Goal: Task Accomplishment & Management: Use online tool/utility

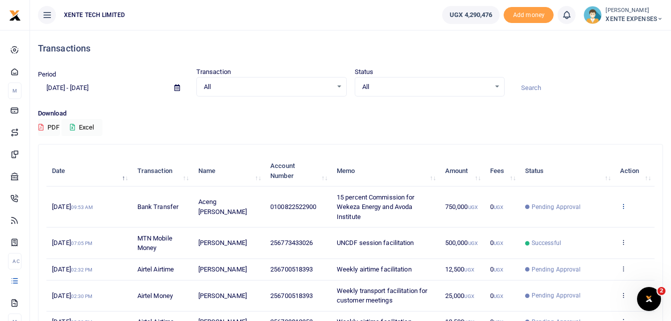
click at [626, 204] on icon at bounding box center [623, 205] width 6 height 7
click at [588, 245] on link "Send again" at bounding box center [586, 245] width 79 height 14
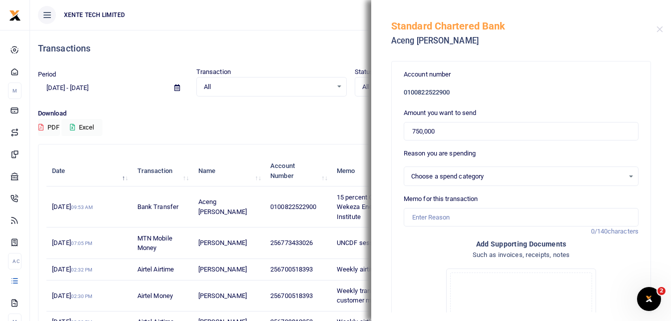
select select "15"
click at [432, 220] on input "Memo for this transaction" at bounding box center [521, 217] width 235 height 19
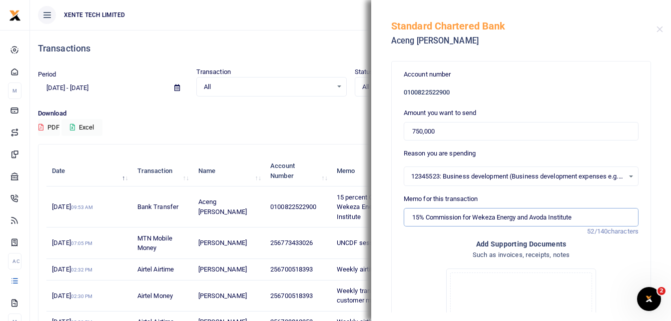
click at [420, 215] on input "15% Commission for Wekeza Energy and Avoda Institute" at bounding box center [521, 217] width 235 height 19
click at [573, 213] on input "10% Commission for Wekeza Energy and Avoda Institute" at bounding box center [521, 217] width 235 height 19
type input "10% Commission for Wekeza Energy and Avoda Institute"
click at [419, 131] on input "750,000" at bounding box center [521, 131] width 235 height 19
type input "0"
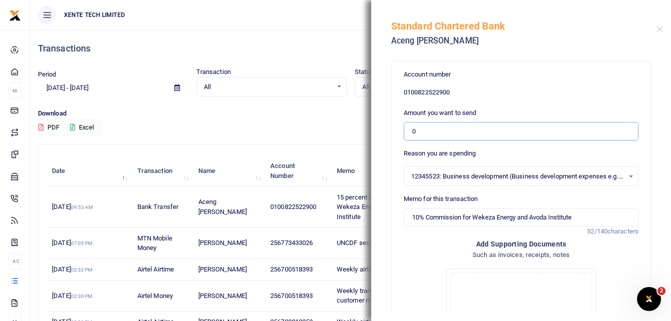
click at [412, 131] on input "0" at bounding box center [521, 131] width 235 height 19
click at [438, 132] on input "50" at bounding box center [521, 131] width 235 height 19
type input "500,000"
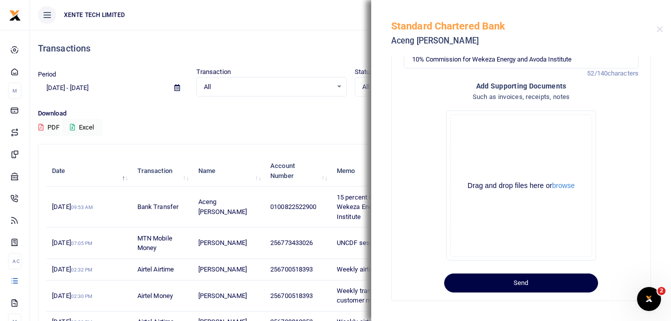
scroll to position [162, 0]
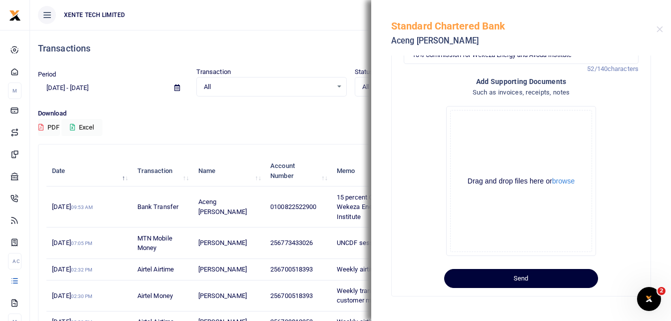
click at [554, 279] on button "Send" at bounding box center [521, 278] width 154 height 19
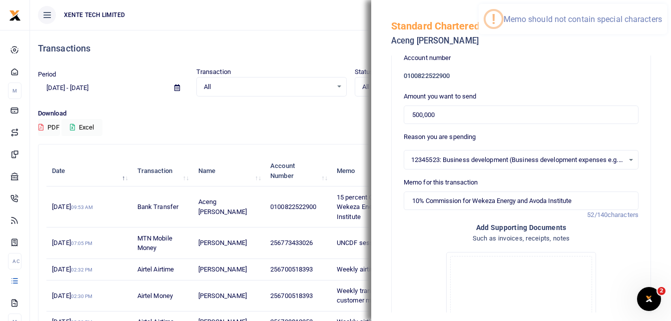
scroll to position [0, 0]
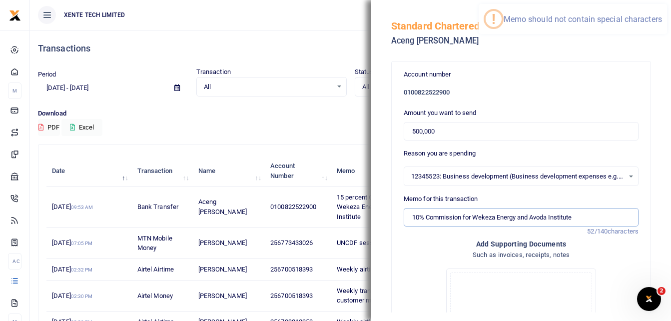
click at [423, 215] on input "10% Commission for Wekeza Energy and Avoda Institute" at bounding box center [521, 217] width 235 height 19
click at [419, 215] on input "10percent Commission for Wekeza Energy and Avoda Institute" at bounding box center [521, 217] width 235 height 19
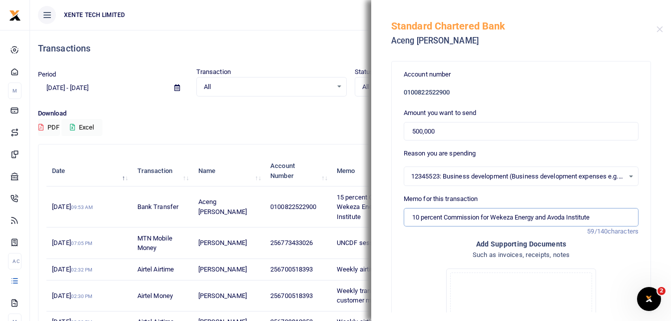
type input "10 percent Commission for Wekeza Energy and Avoda Institute"
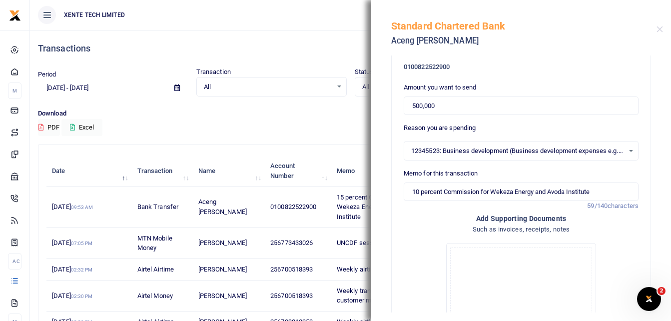
scroll to position [162, 0]
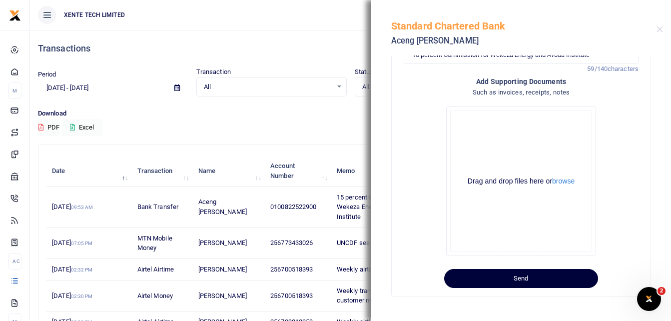
click at [517, 277] on button "Send" at bounding box center [521, 278] width 154 height 19
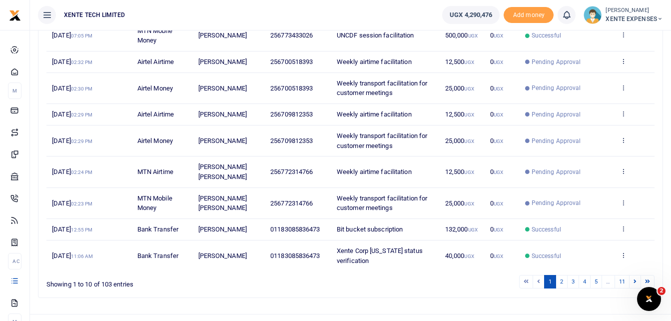
scroll to position [208, 0]
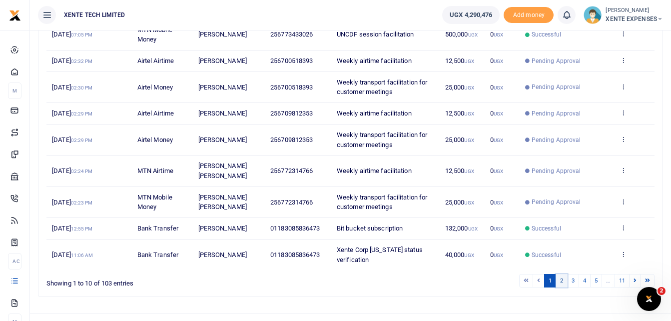
click at [563, 281] on link "2" at bounding box center [562, 280] width 12 height 13
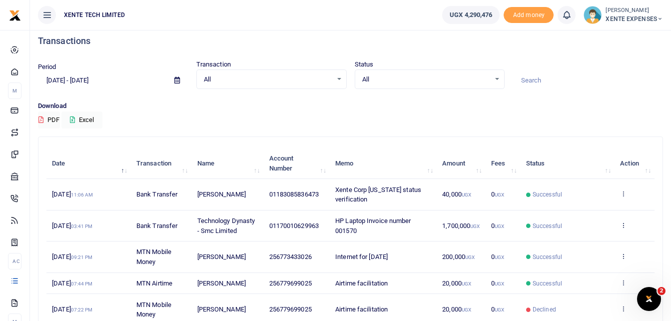
scroll to position [0, 0]
